Goal: Transaction & Acquisition: Purchase product/service

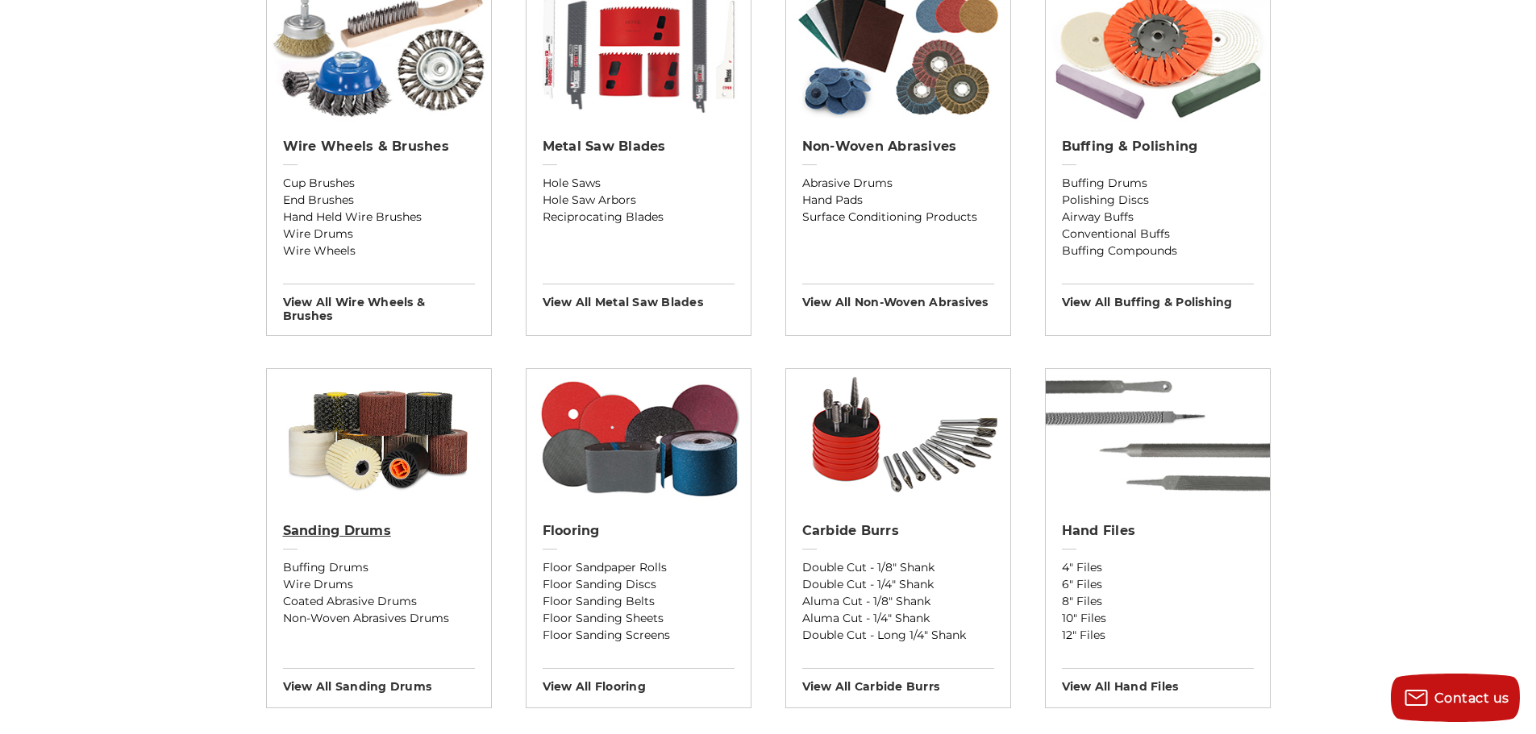
scroll to position [1048, 0]
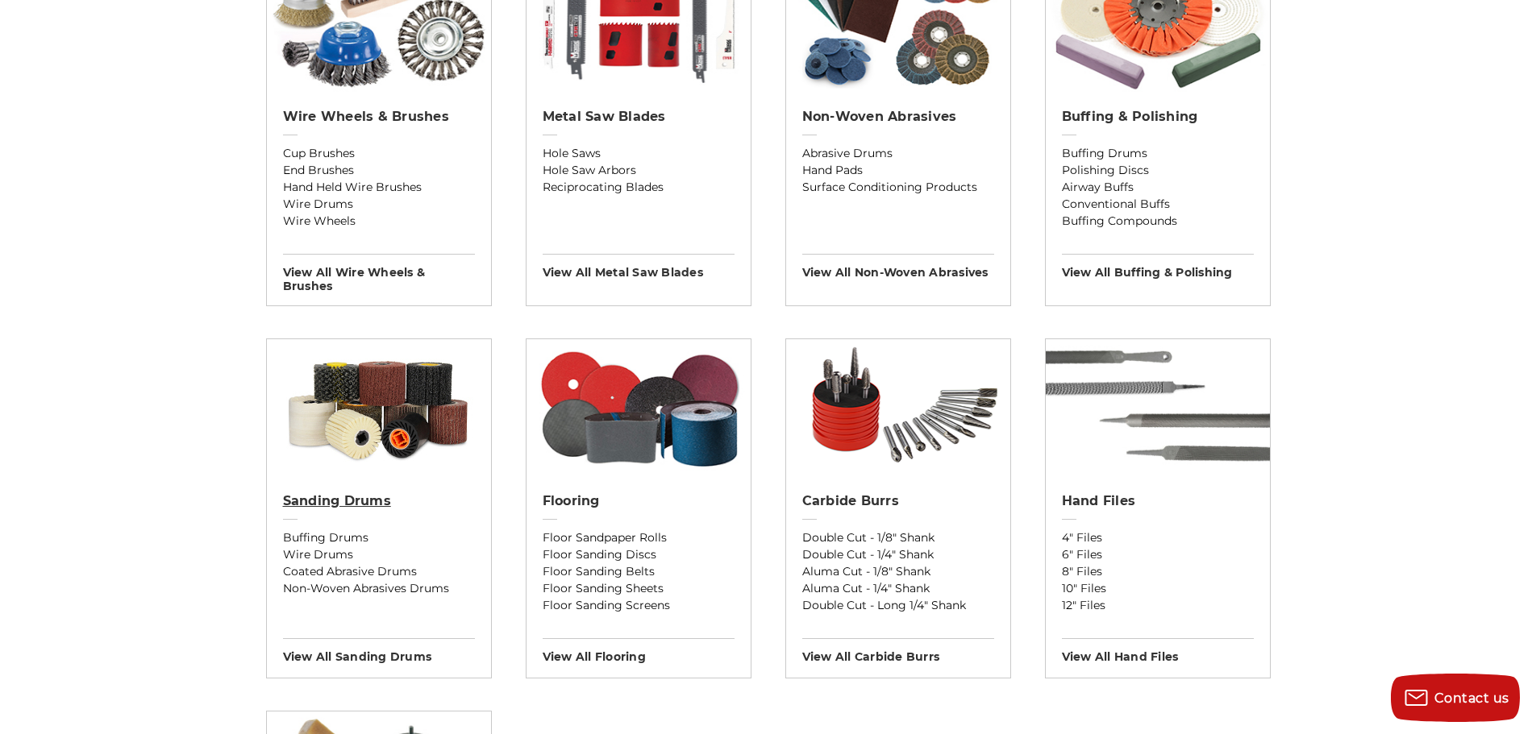
click at [376, 496] on h2 "Sanding Drums" at bounding box center [379, 501] width 192 height 16
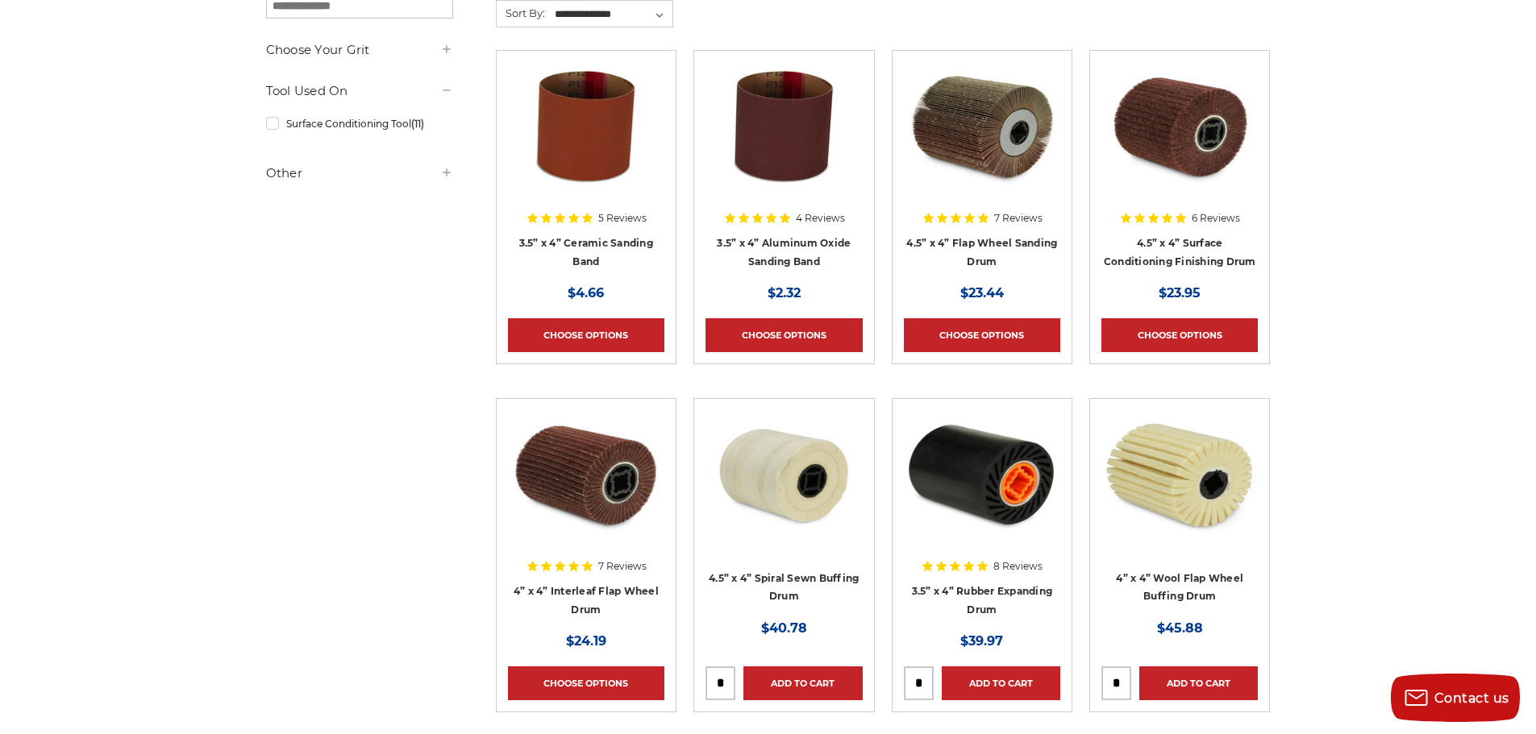
scroll to position [484, 0]
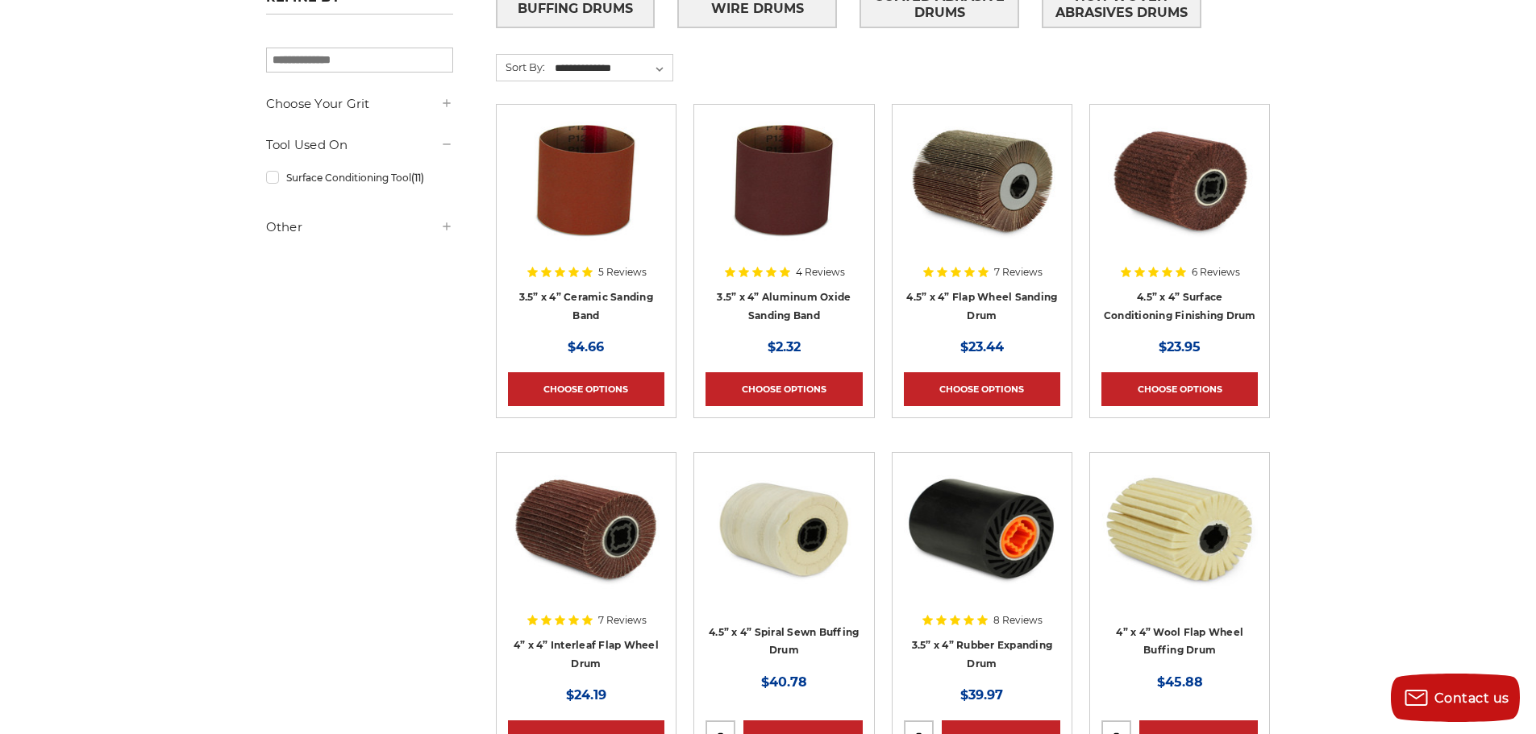
click at [1179, 178] on img at bounding box center [1179, 180] width 156 height 129
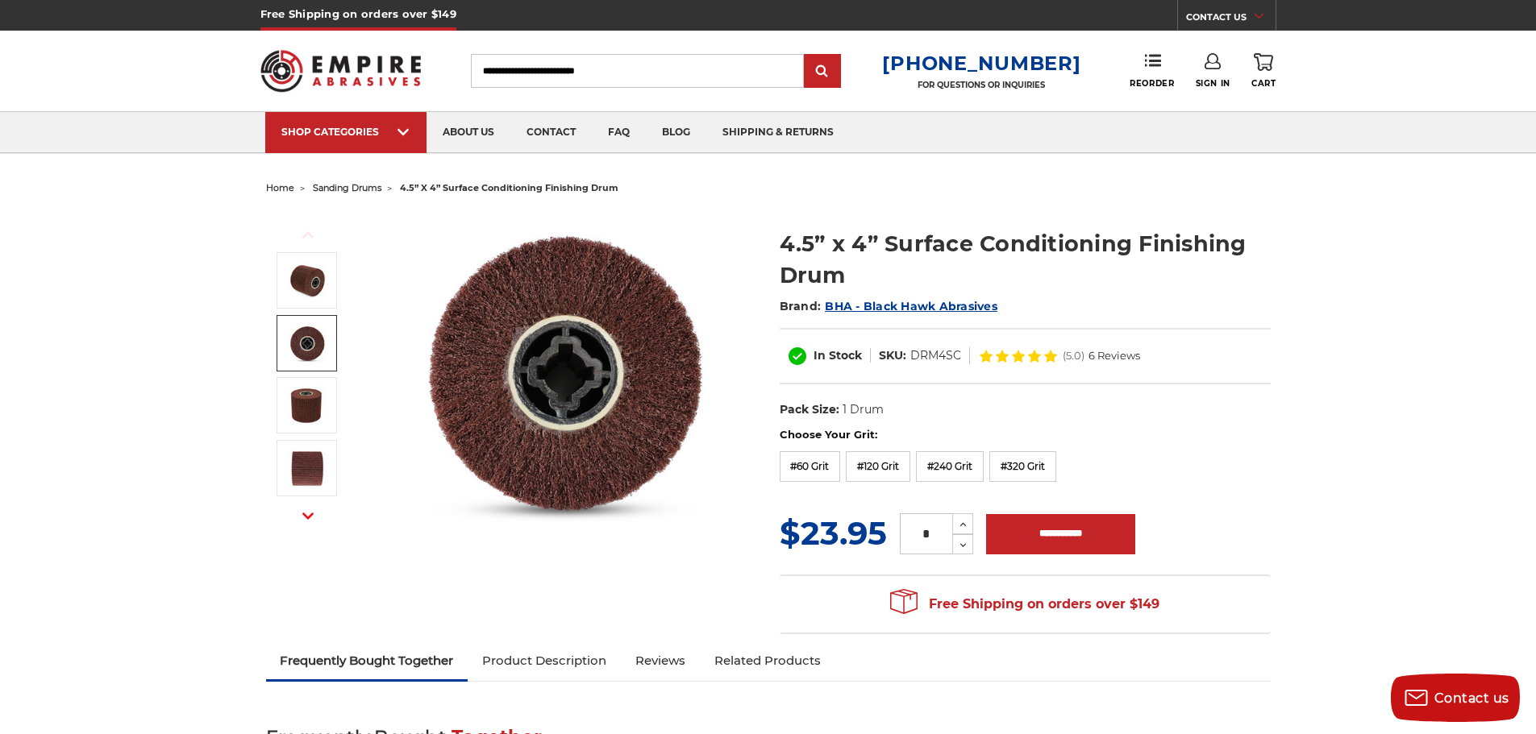
click at [305, 346] on img at bounding box center [307, 343] width 40 height 40
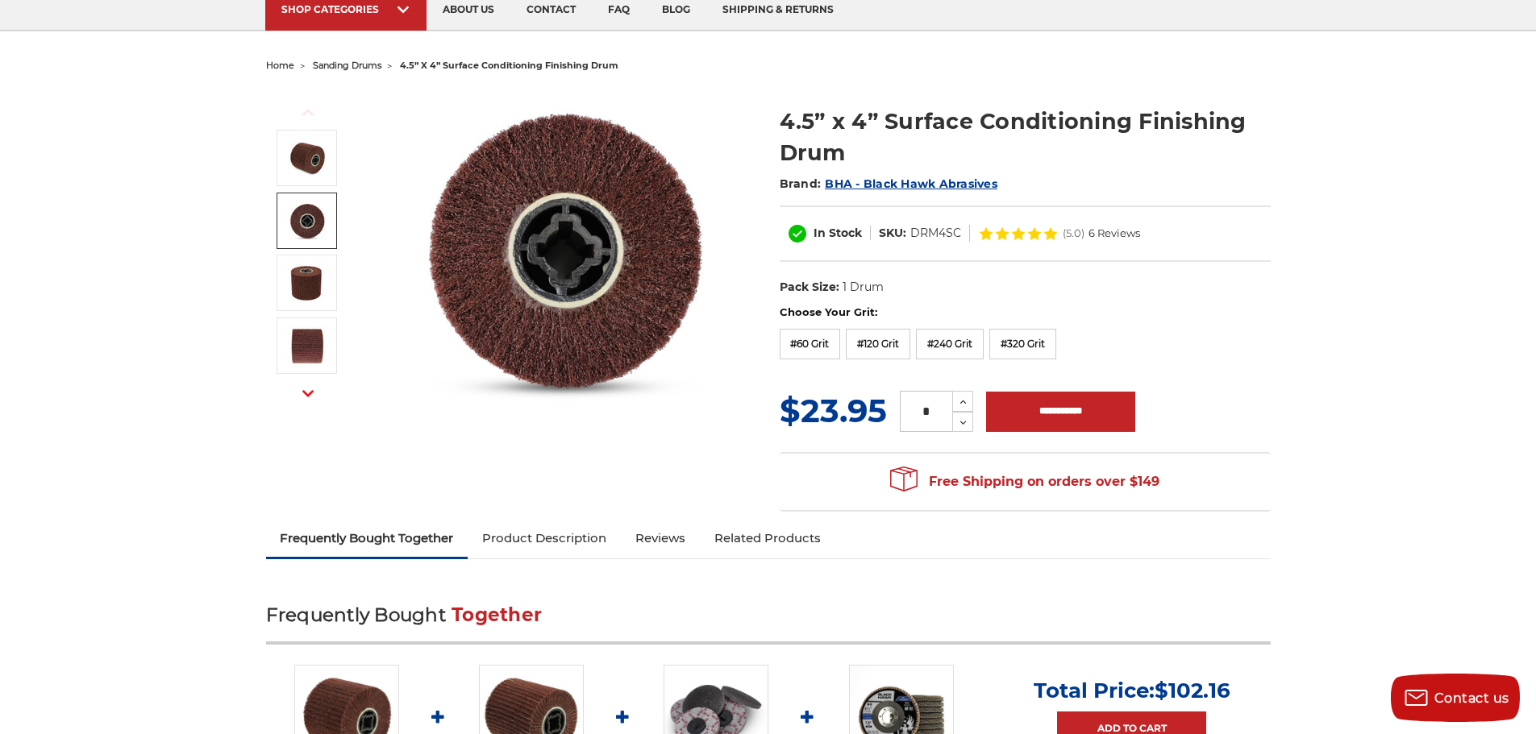
scroll to position [155, 0]
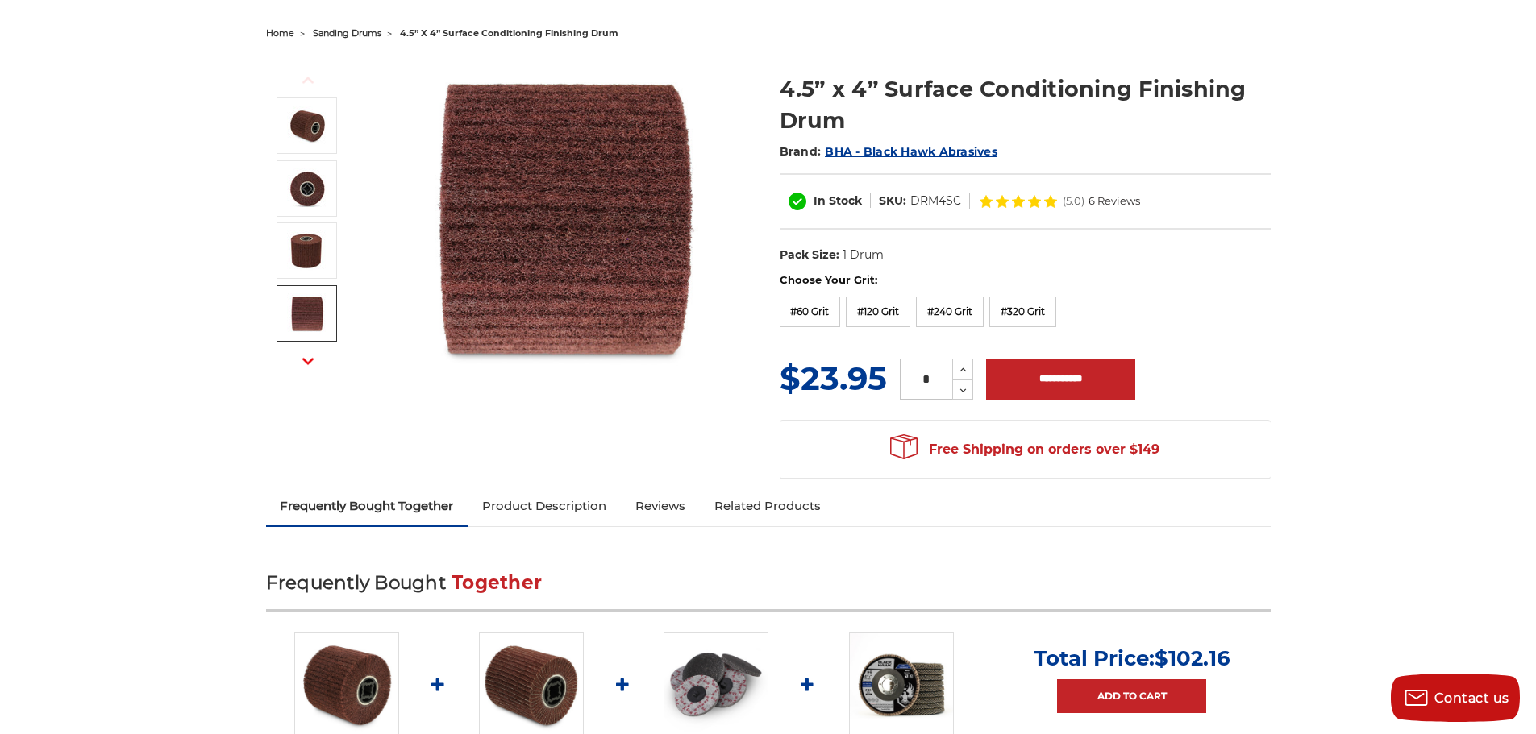
click at [317, 364] on button "Next" at bounding box center [308, 361] width 39 height 35
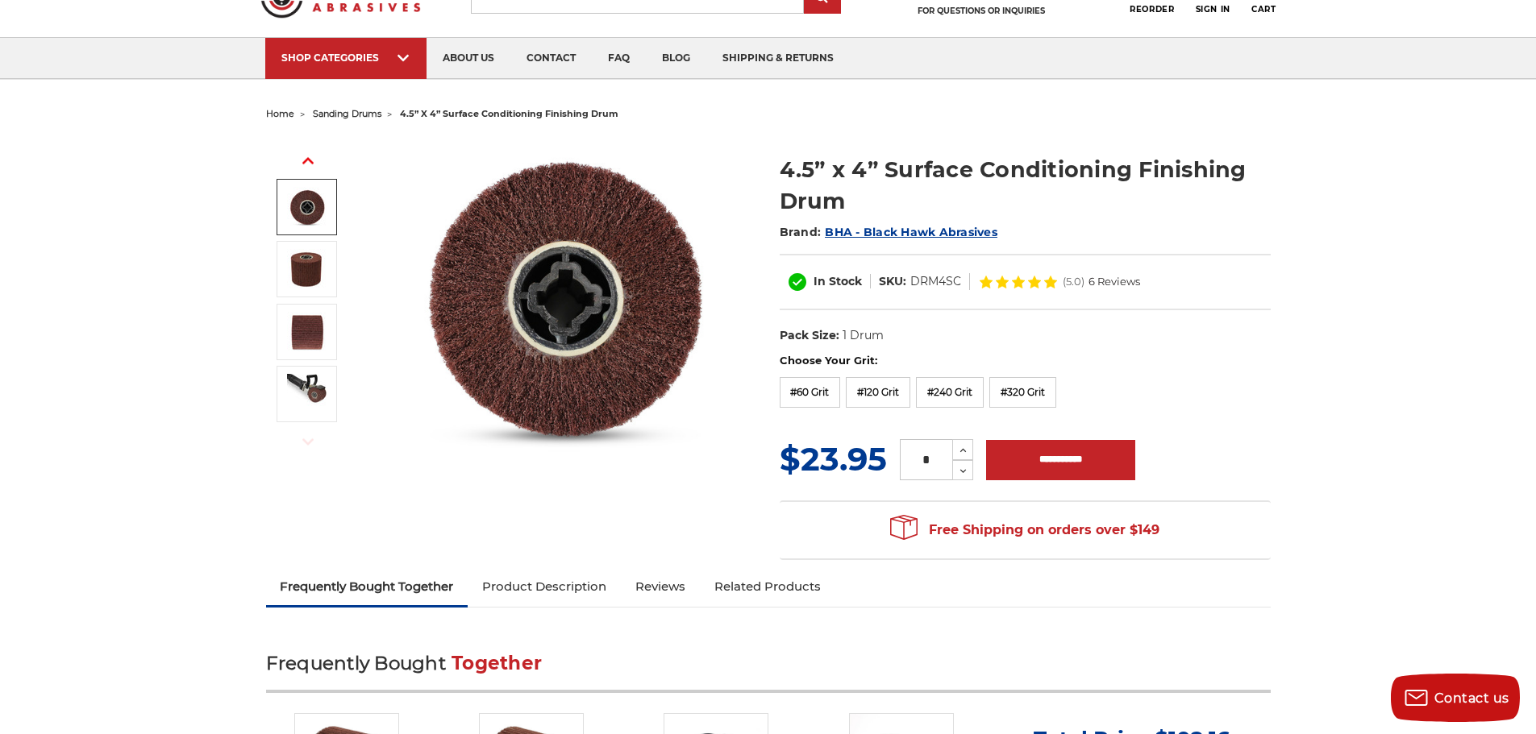
scroll to position [0, 0]
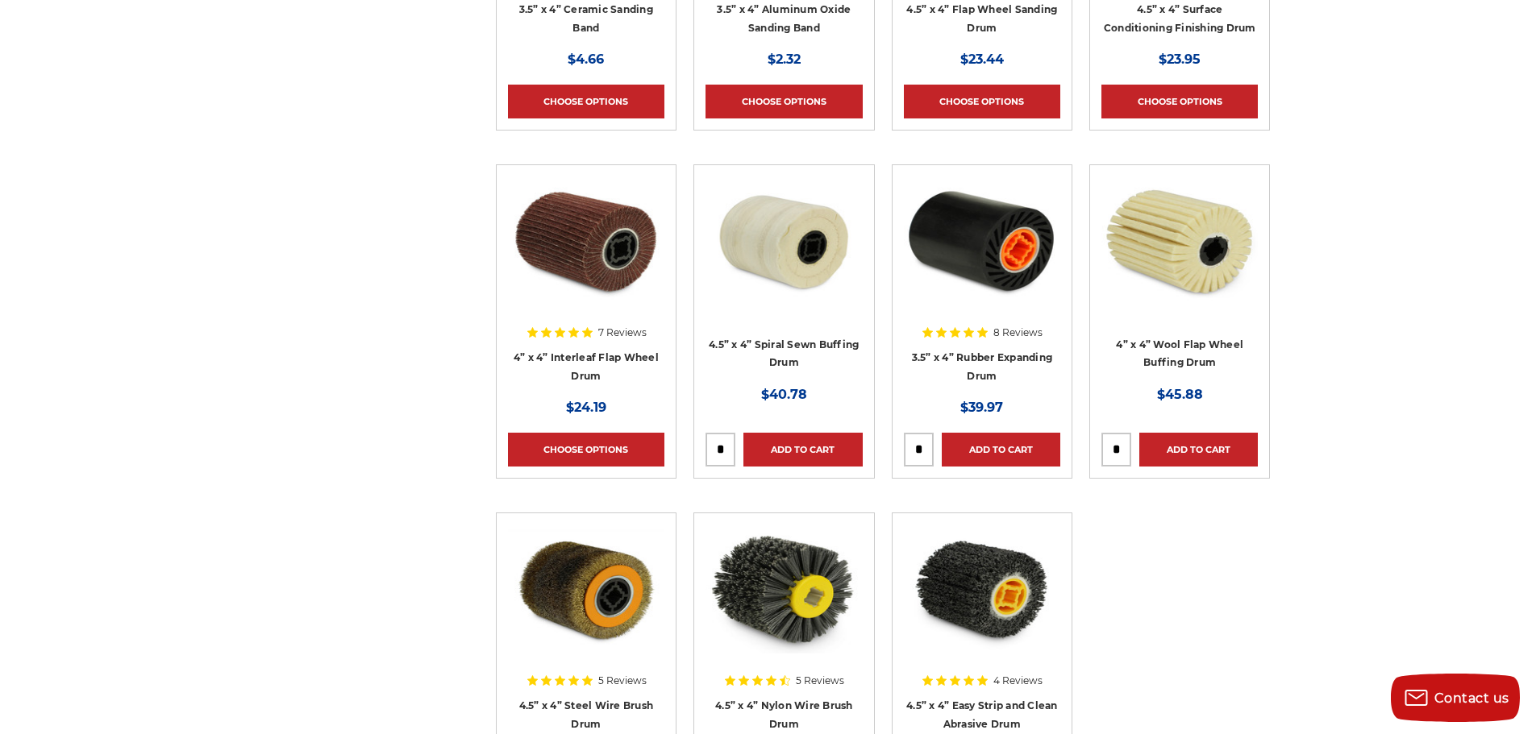
scroll to position [564, 0]
